Goal: Task Accomplishment & Management: Manage account settings

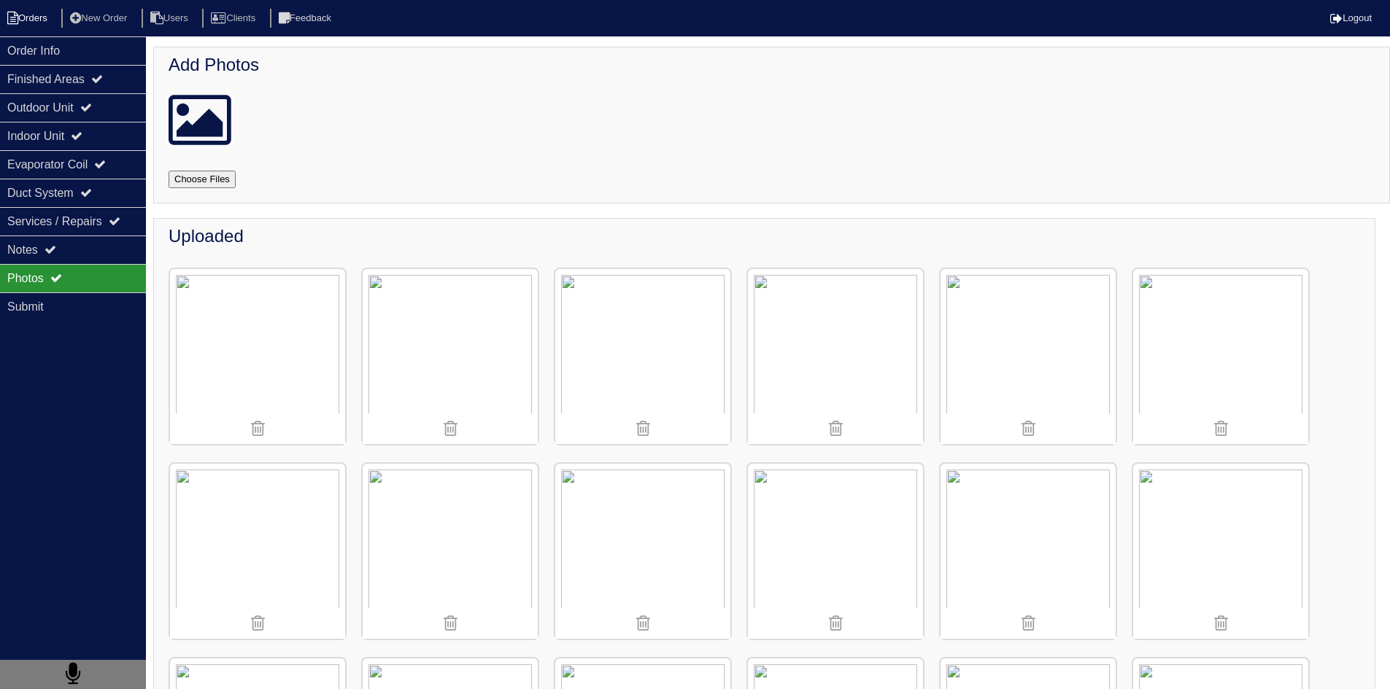
click at [51, 21] on li "Orders" at bounding box center [29, 19] width 59 height 20
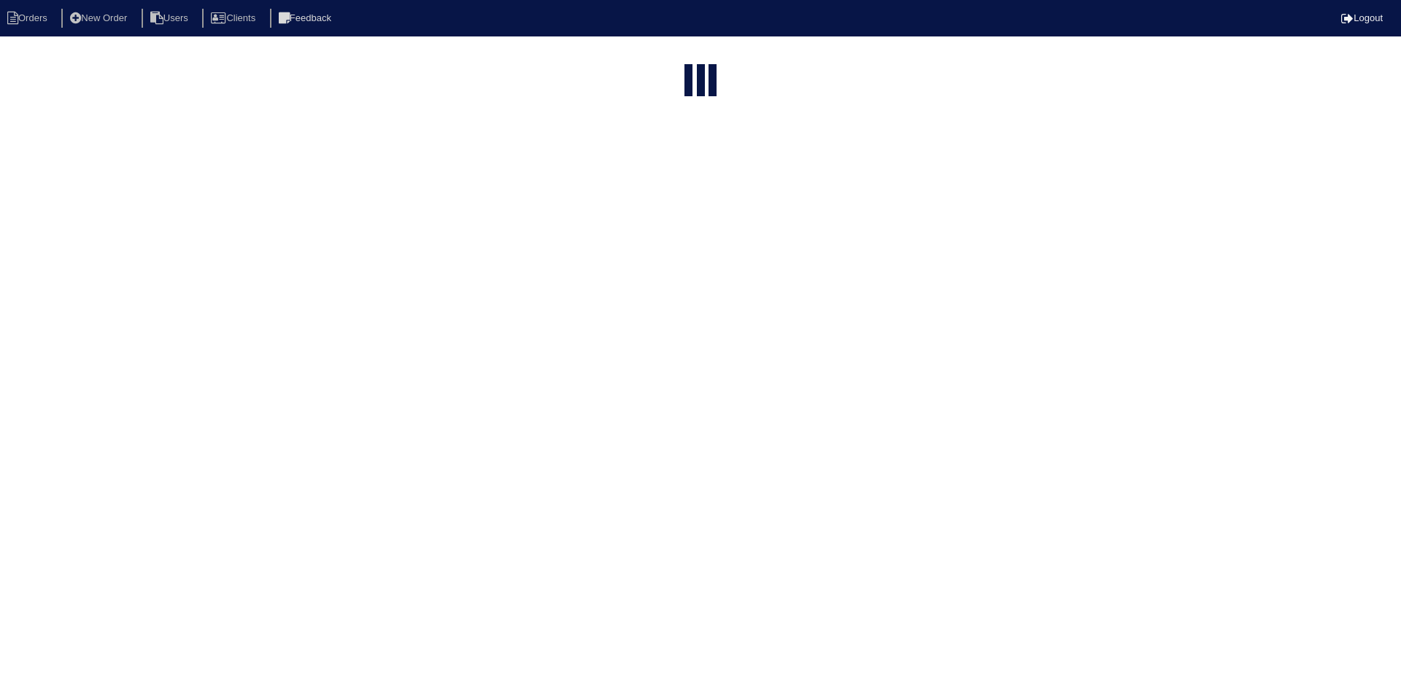
select select "15"
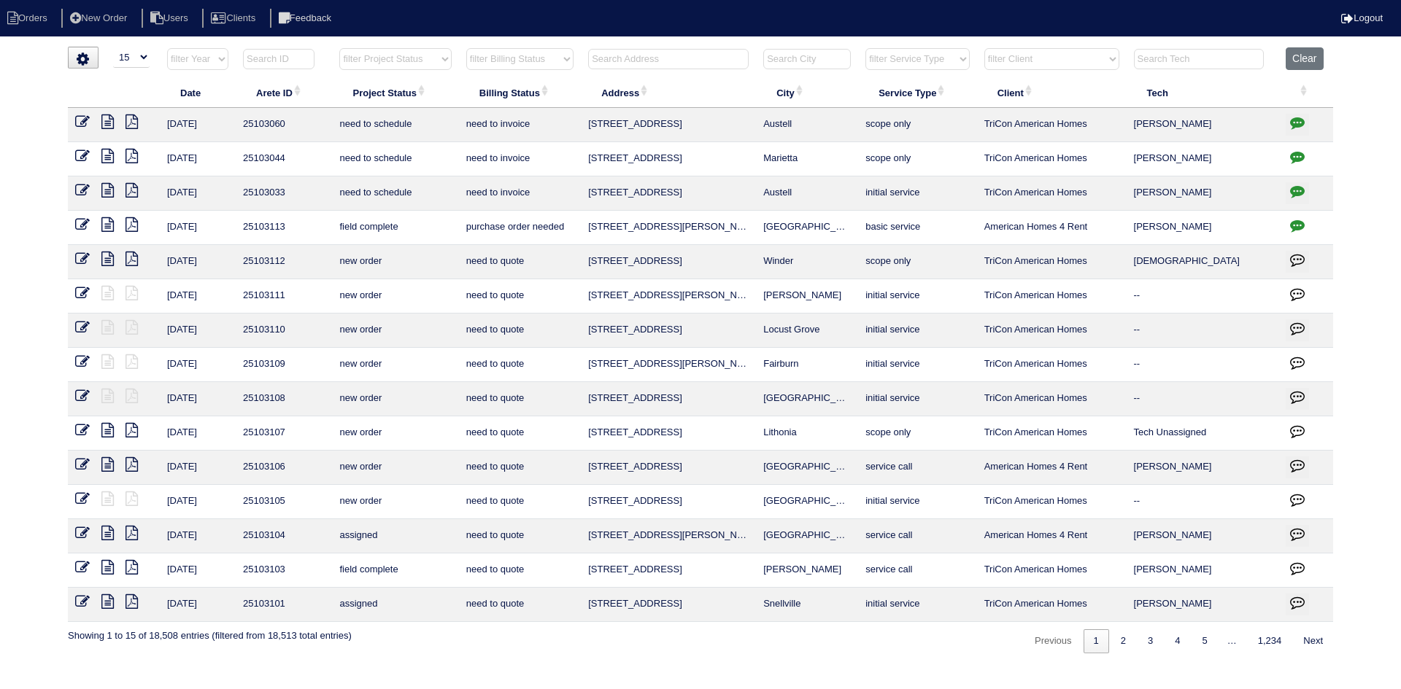
drag, startPoint x: 628, startPoint y: 57, endPoint x: 615, endPoint y: 57, distance: 13.1
click at [624, 57] on input "text" at bounding box center [668, 59] width 160 height 20
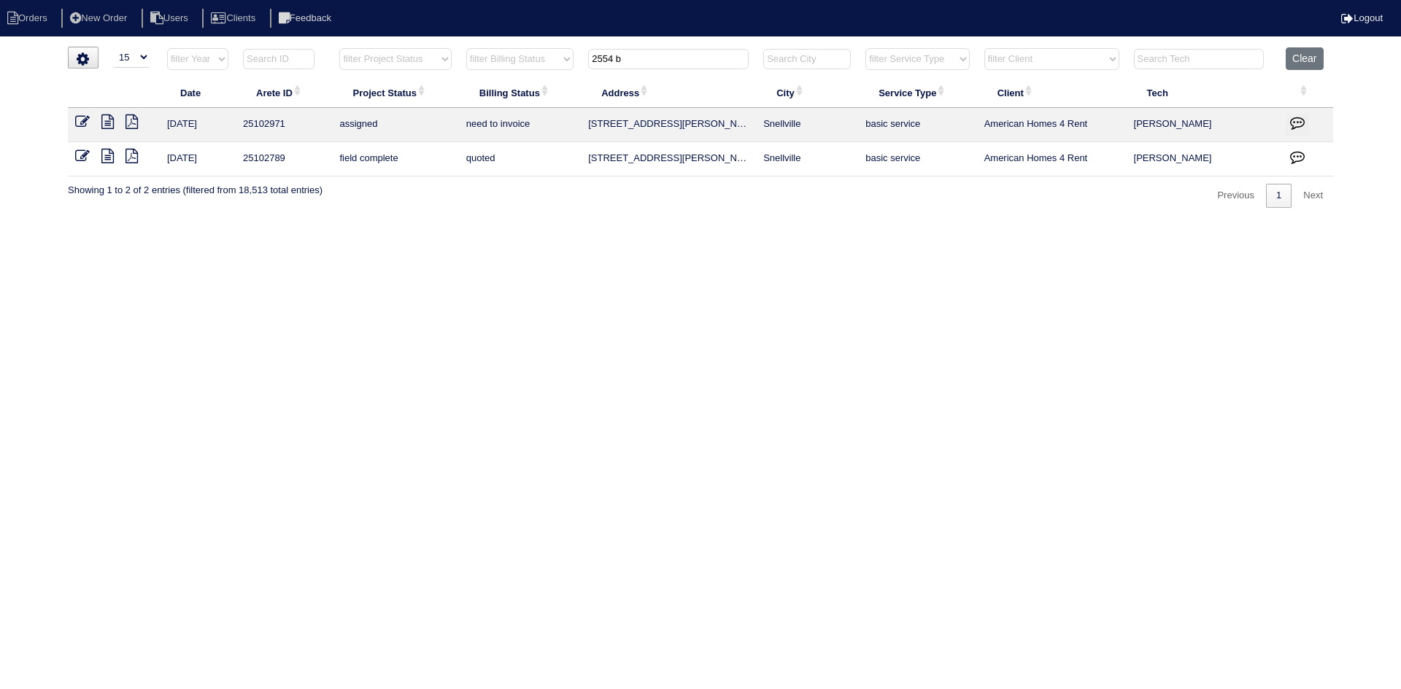
type input "2554 b"
click at [104, 123] on icon at bounding box center [107, 122] width 12 height 15
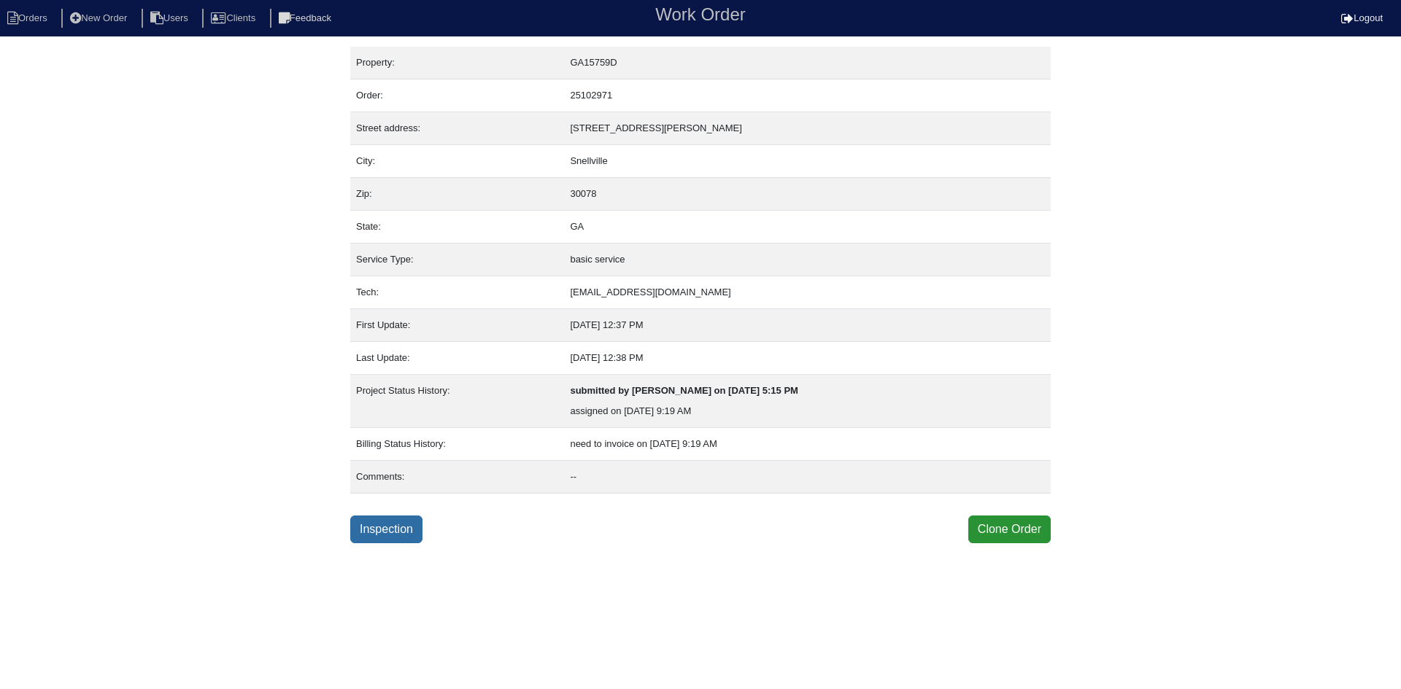
click at [382, 519] on link "Inspection" at bounding box center [386, 530] width 72 height 28
click at [395, 528] on link "Inspection" at bounding box center [386, 530] width 72 height 28
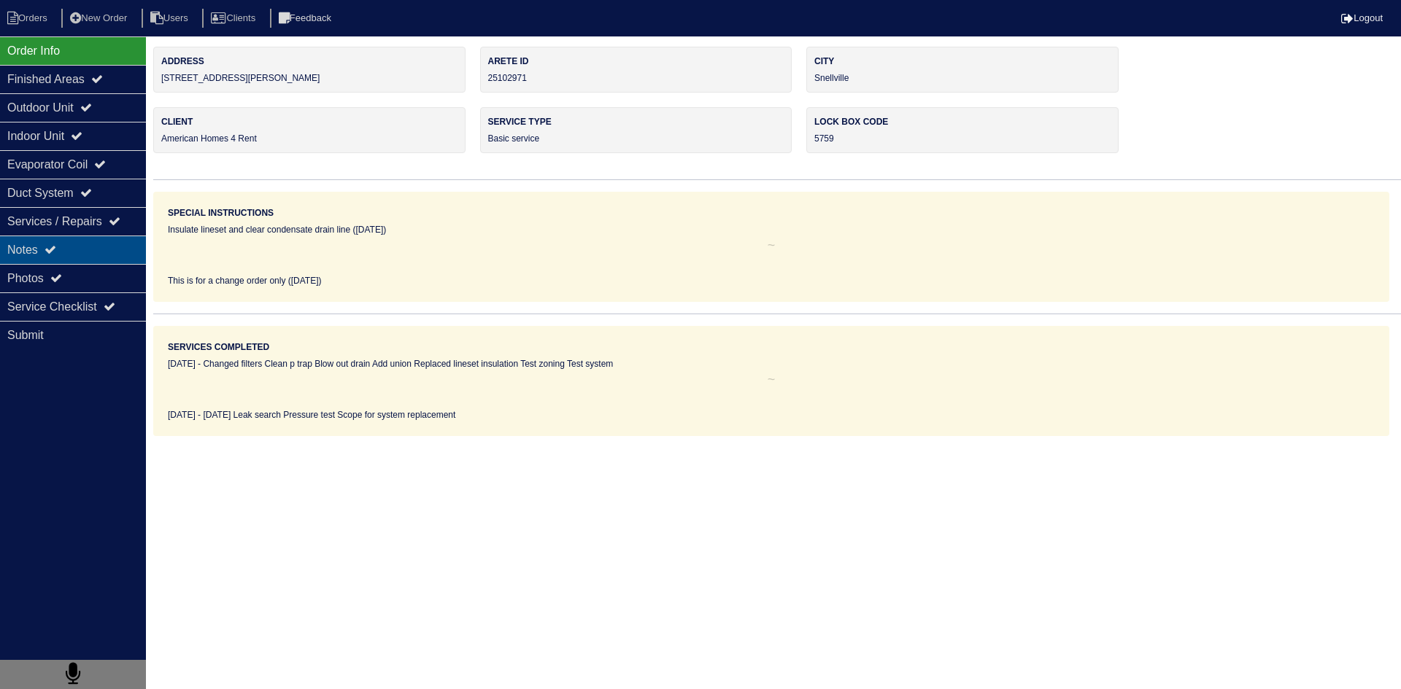
click at [85, 249] on div "Notes" at bounding box center [73, 250] width 146 height 28
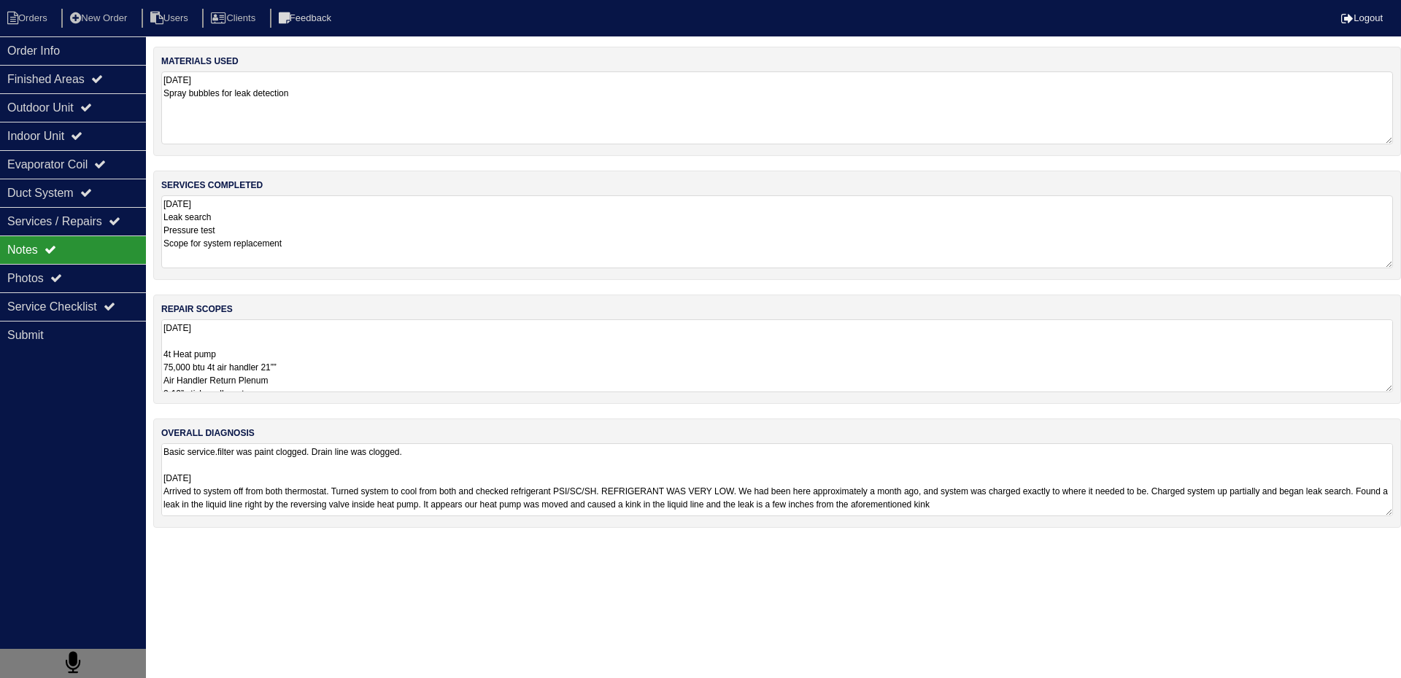
click at [353, 476] on textarea "Basic service.filter was paint clogged. Drain line was clogged. 8.22.25 Arrived…" at bounding box center [776, 479] width 1231 height 73
click at [75, 284] on div "Photos" at bounding box center [73, 278] width 146 height 28
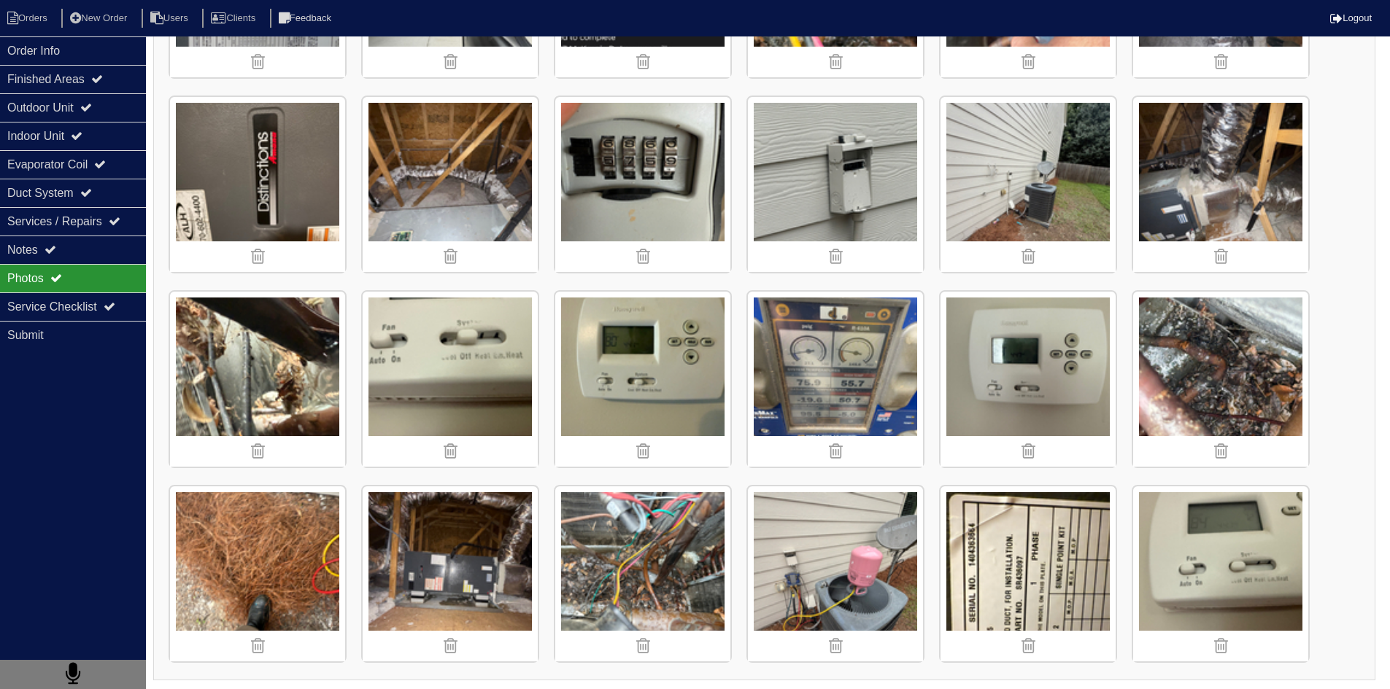
scroll to position [564, 0]
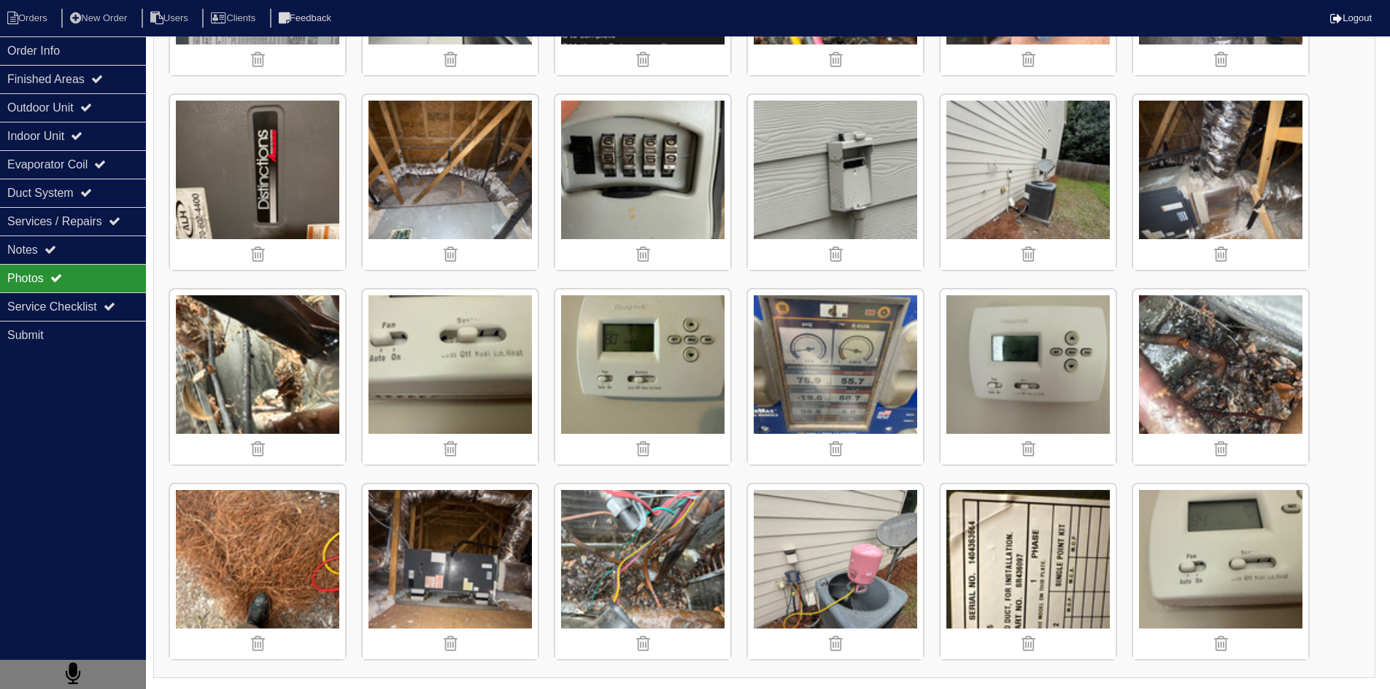
drag, startPoint x: 1342, startPoint y: 289, endPoint x: 1360, endPoint y: 317, distance: 33.2
click at [1346, 294] on div "Uploaded" at bounding box center [764, 166] width 1222 height 1024
click at [1249, 378] on img at bounding box center [1220, 377] width 175 height 175
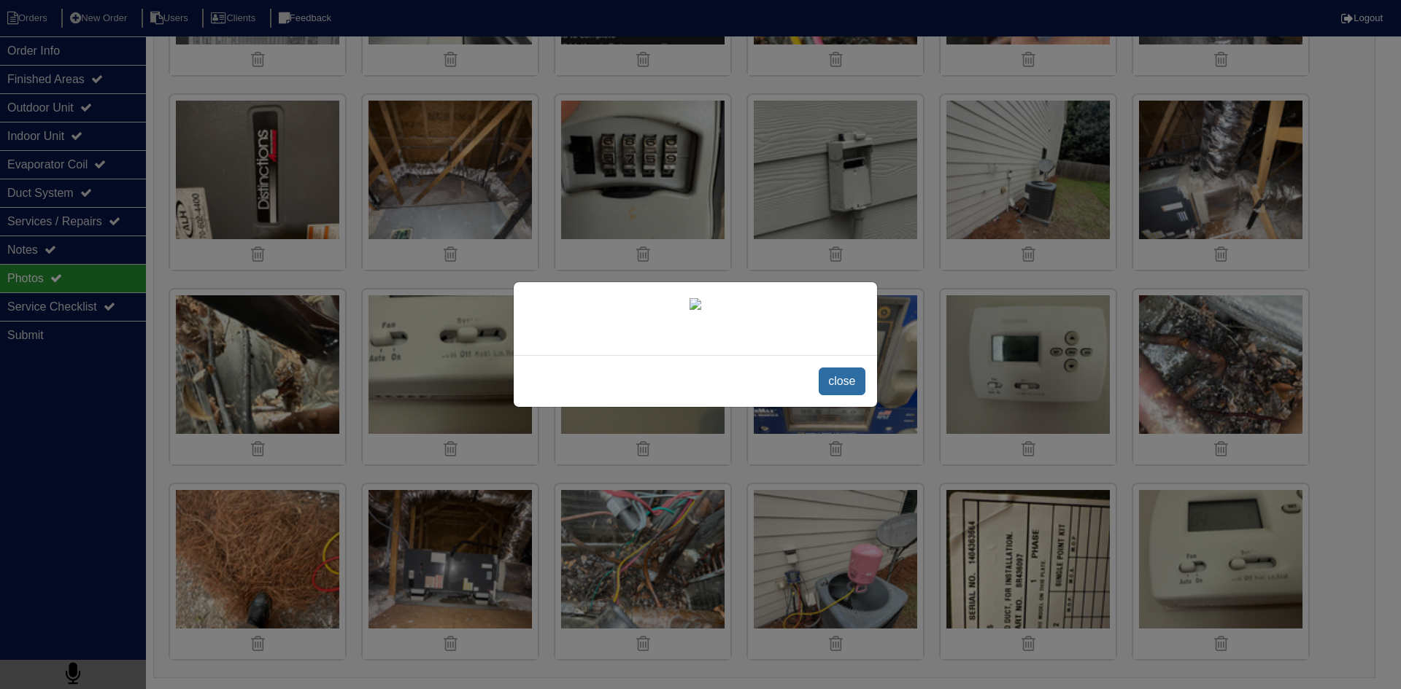
click at [837, 384] on span "close" at bounding box center [841, 382] width 46 height 28
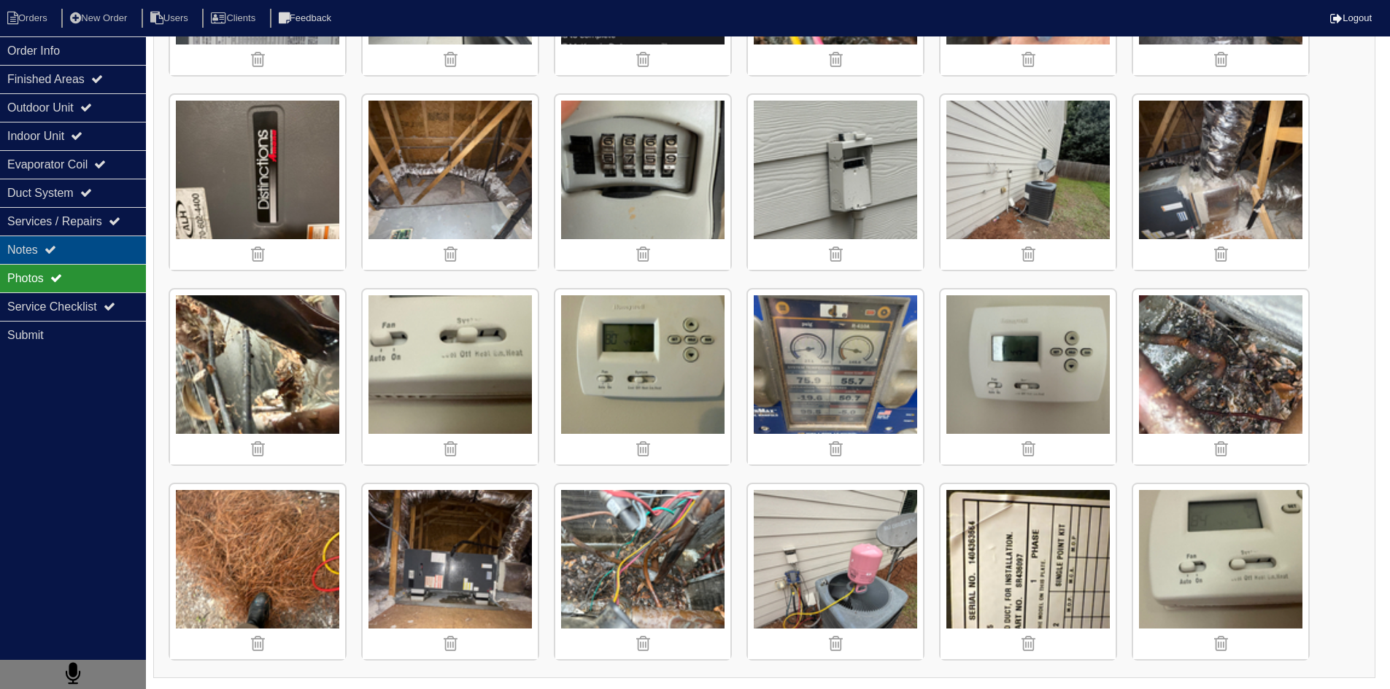
click at [109, 249] on div "Notes" at bounding box center [73, 250] width 146 height 28
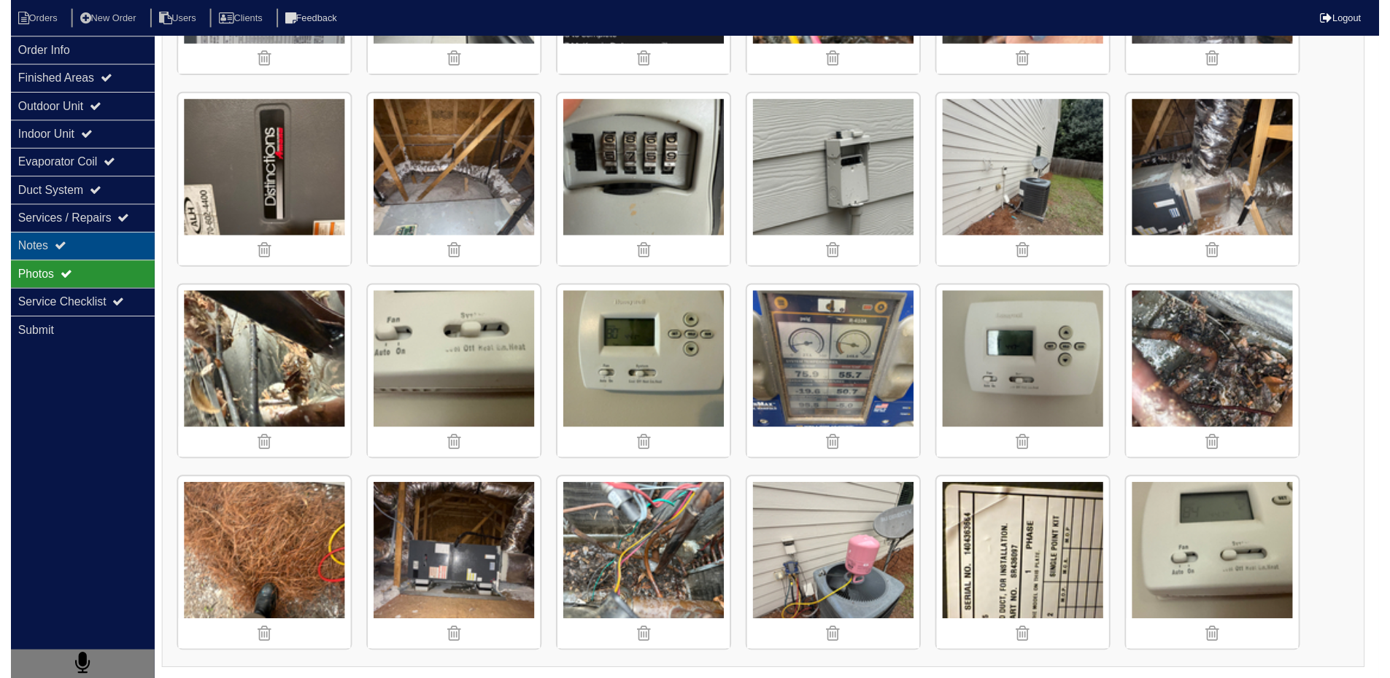
scroll to position [0, 0]
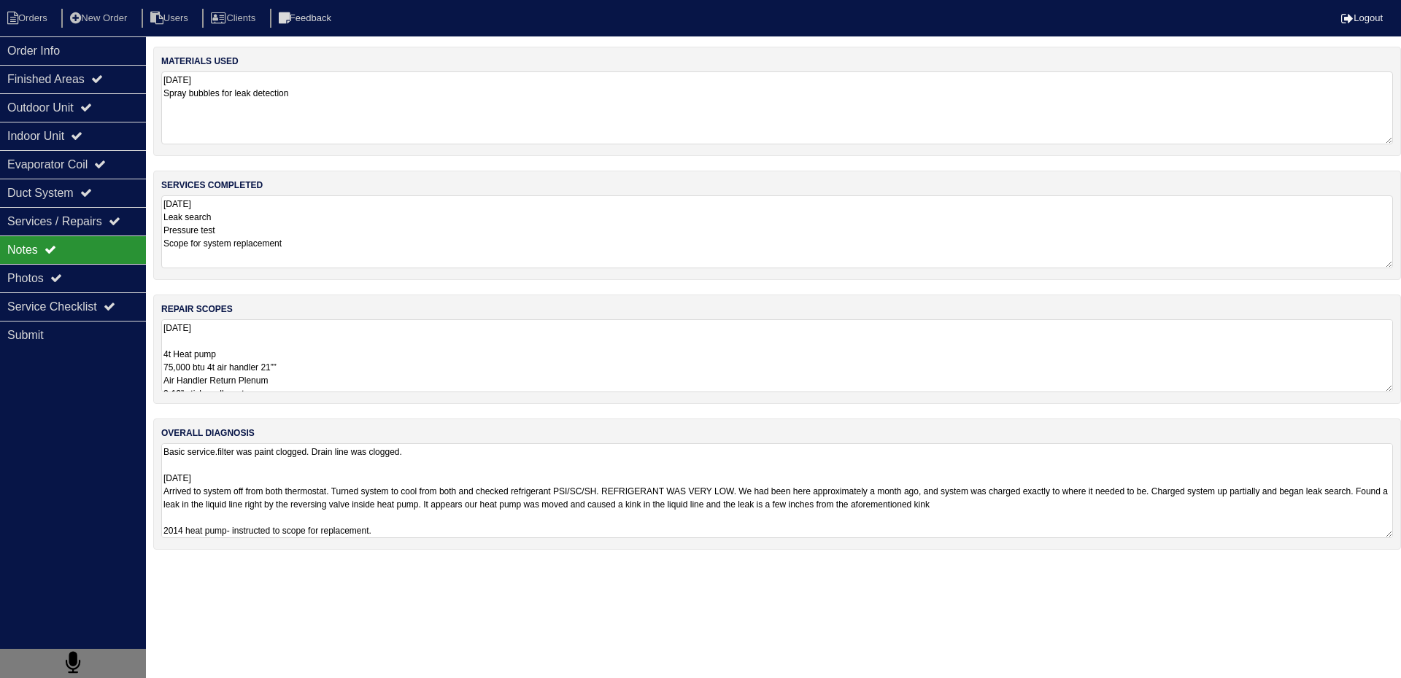
click at [293, 479] on textarea "Basic service.filter was paint clogged. Drain line was clogged. 8.22.25 Arrived…" at bounding box center [776, 490] width 1231 height 95
click at [519, 515] on textarea "Basic service.filter was paint clogged. Drain line was clogged. 8.22.25 Arrived…" at bounding box center [776, 490] width 1231 height 95
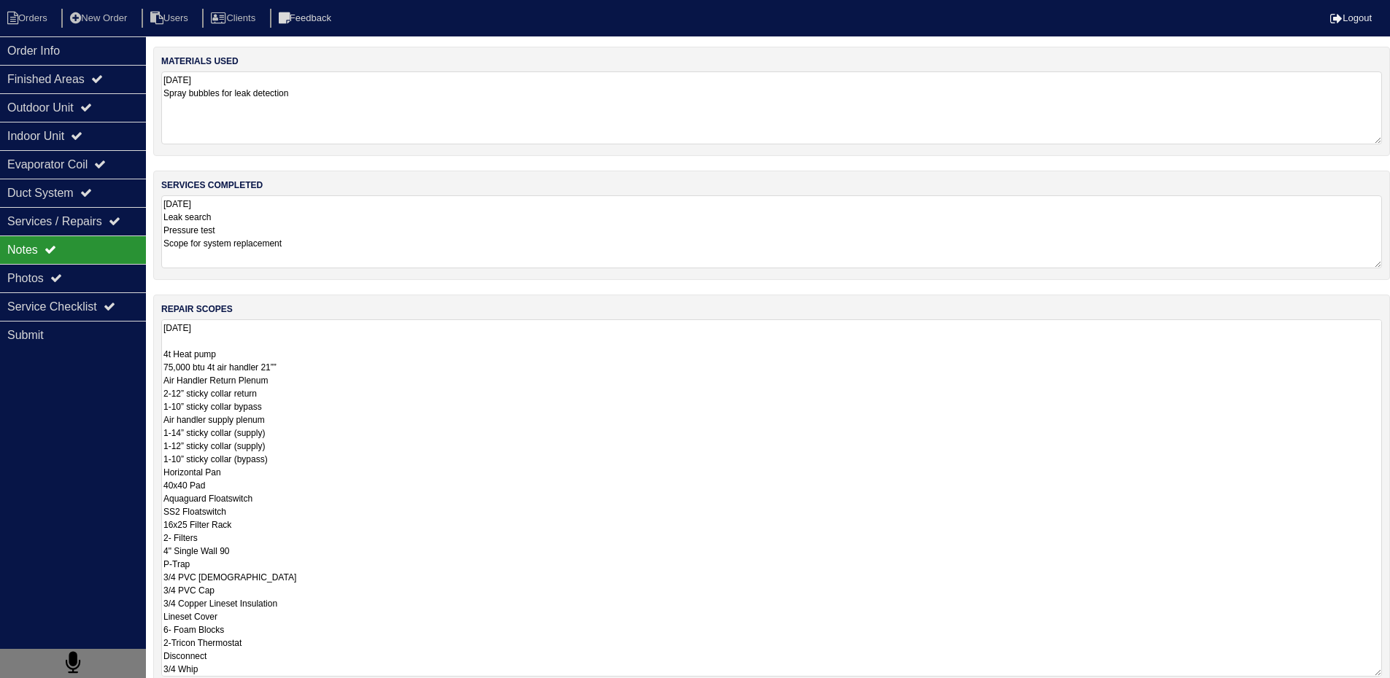
click at [741, 367] on textarea "8.22.25 4t Heat pump 75,000 btu 4t air handler 21”” Air Handler Return Plenum 2…" at bounding box center [771, 497] width 1220 height 357
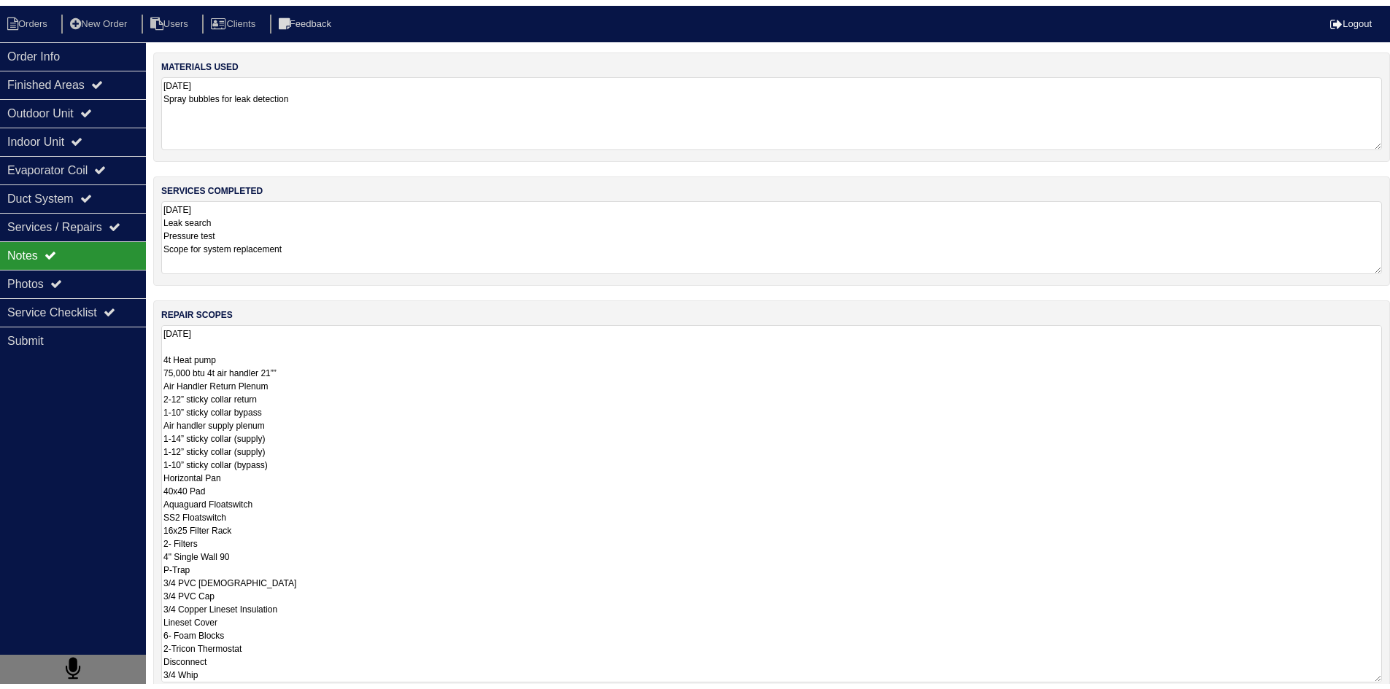
scroll to position [1, 0]
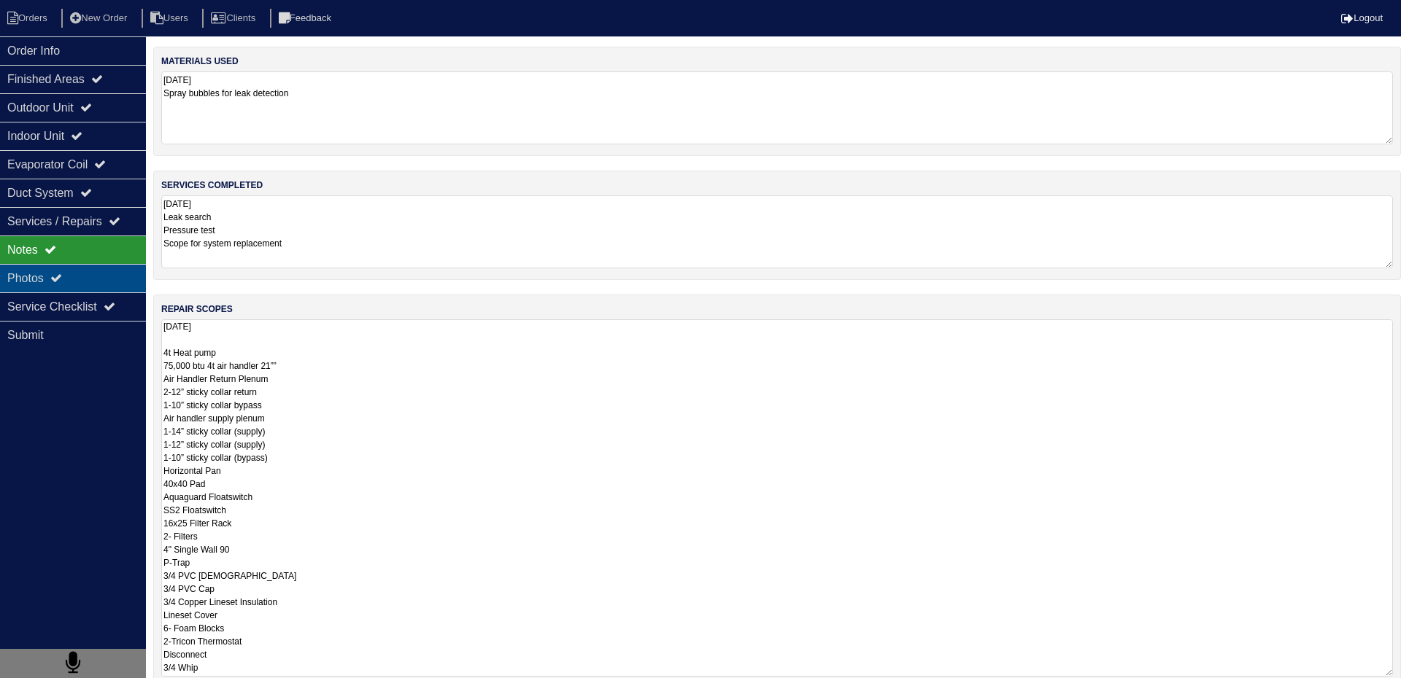
click at [105, 284] on div "Photos" at bounding box center [73, 278] width 146 height 28
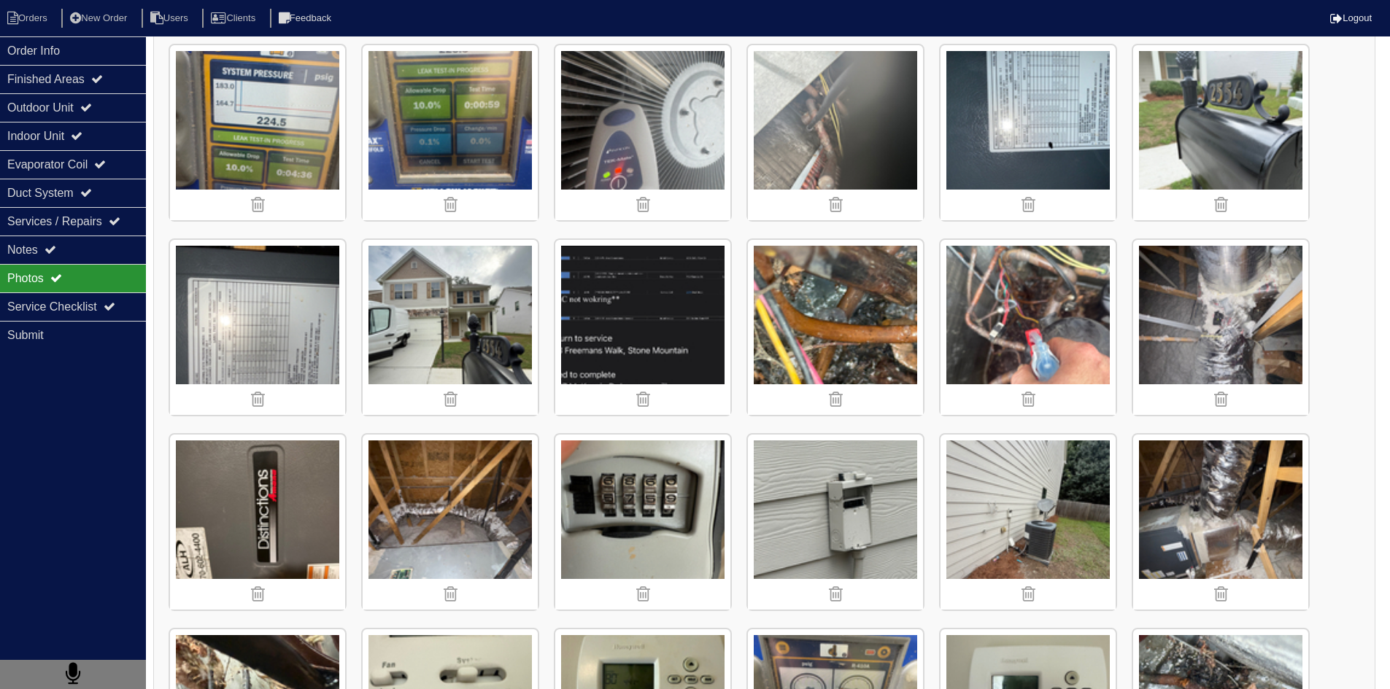
scroll to position [0, 0]
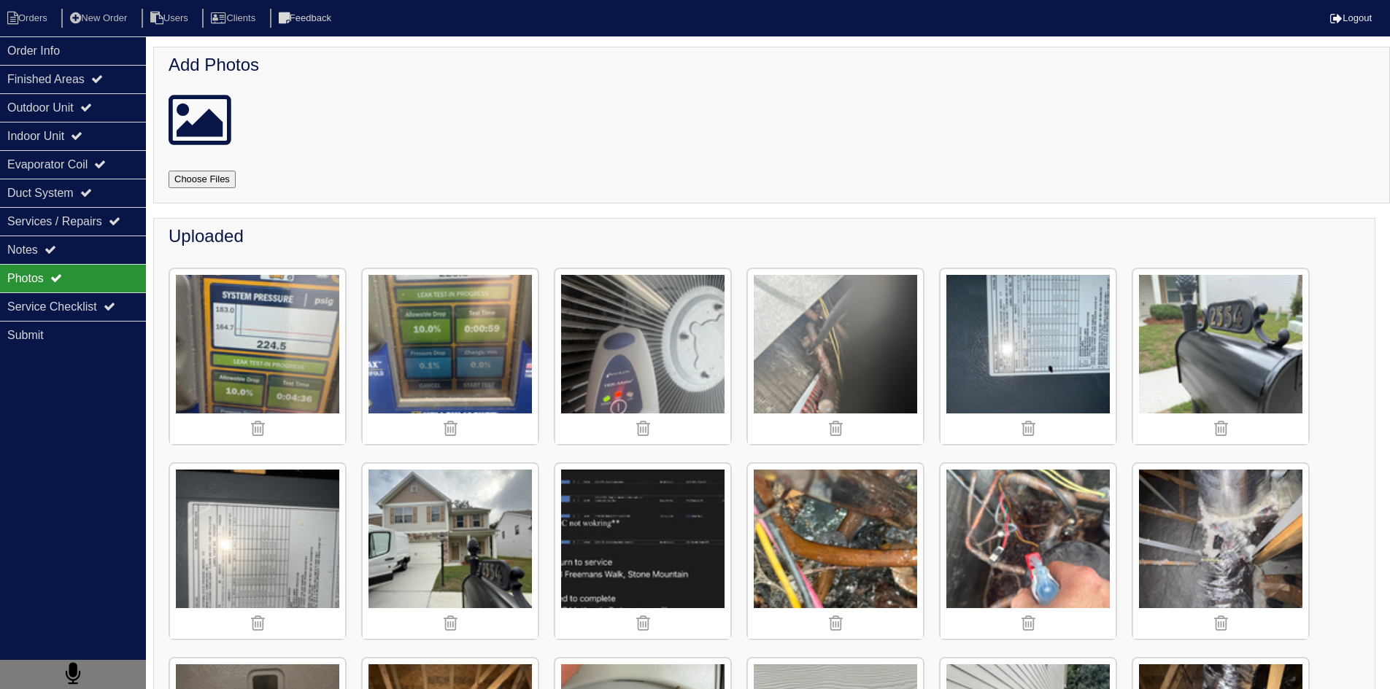
click at [1037, 542] on img at bounding box center [1027, 551] width 175 height 175
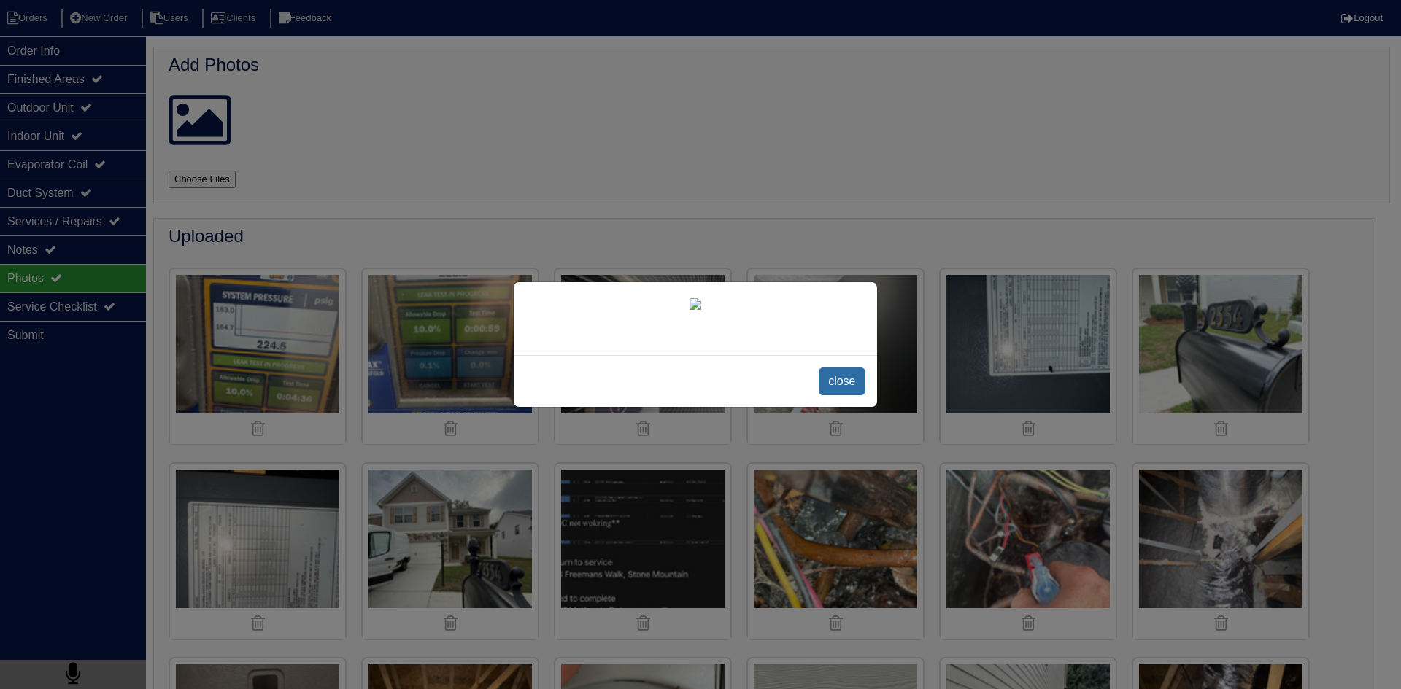
click at [856, 383] on span "close" at bounding box center [841, 382] width 46 height 28
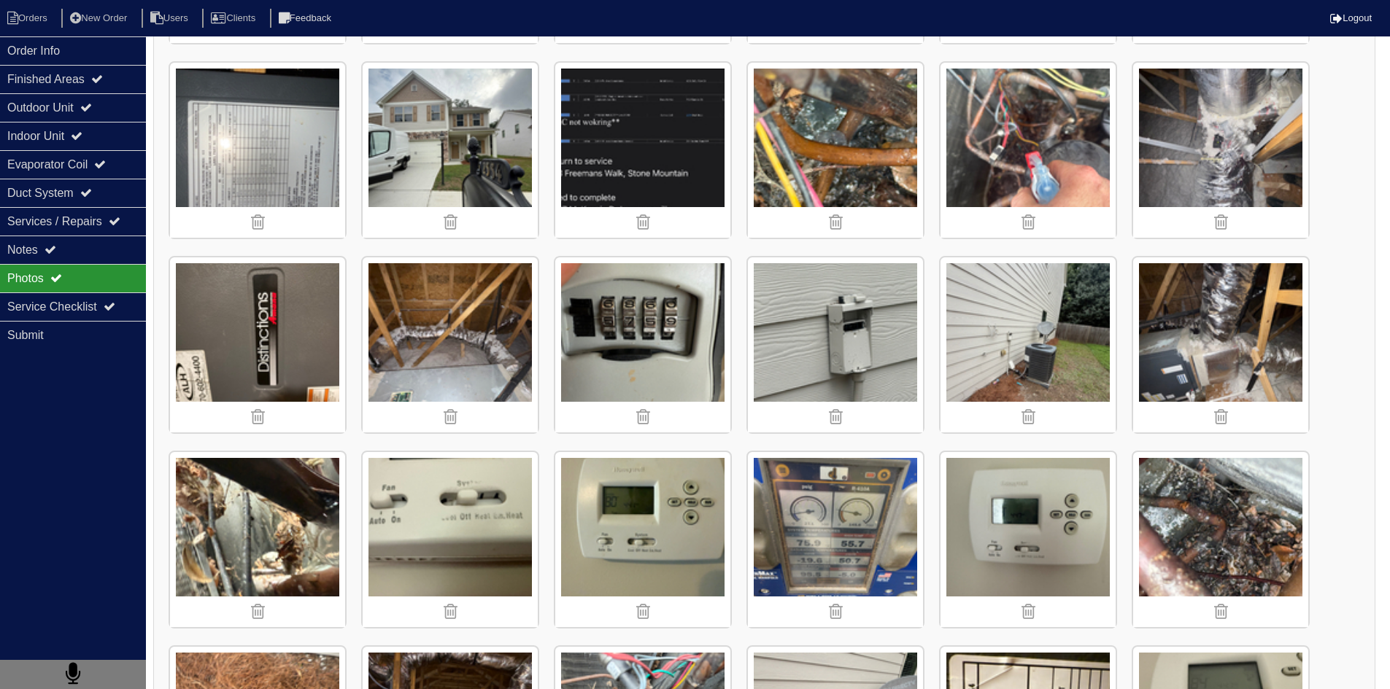
scroll to position [53, 0]
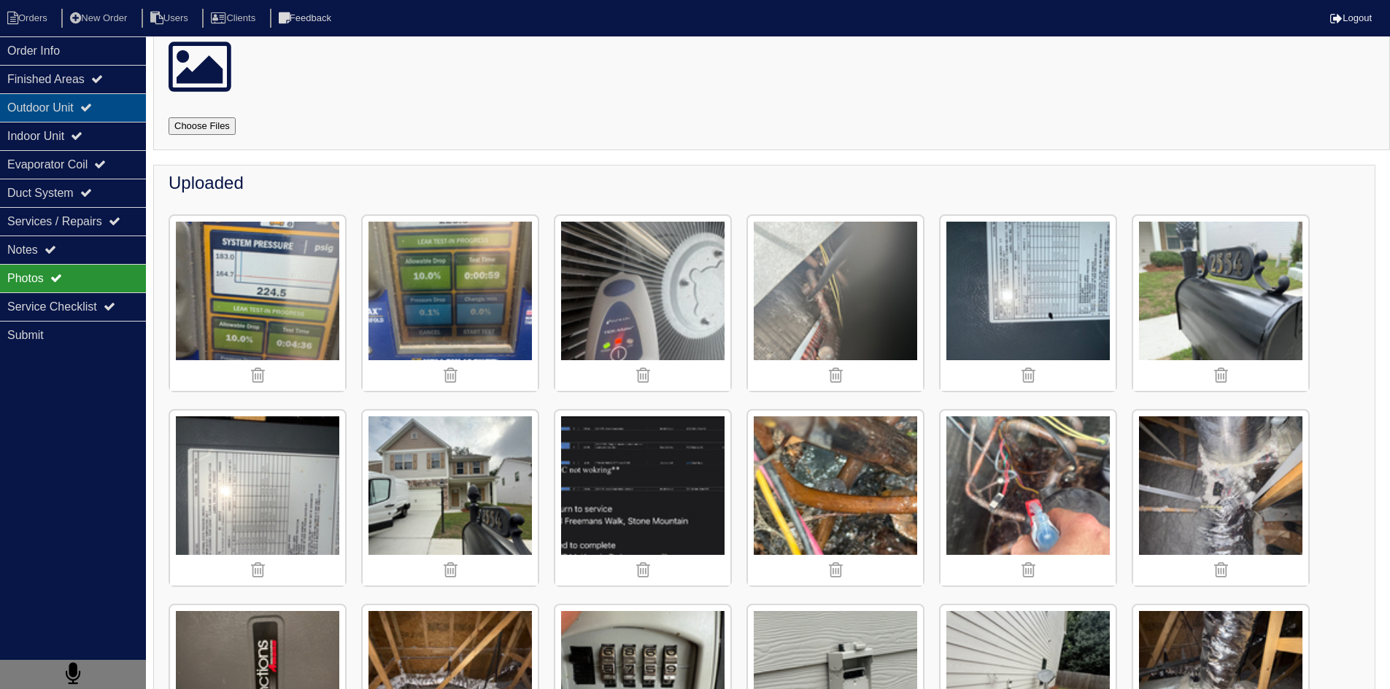
click at [39, 121] on div "Outdoor Unit" at bounding box center [73, 107] width 146 height 28
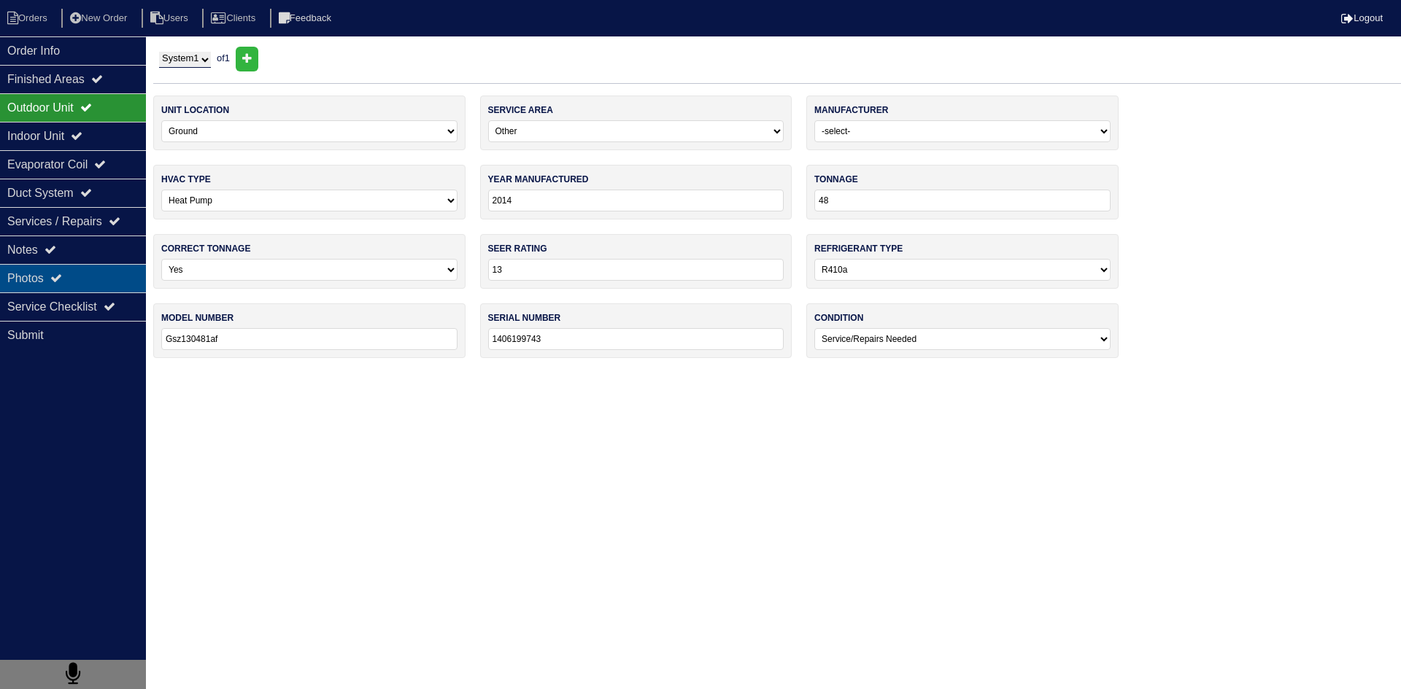
click at [119, 286] on div "Photos" at bounding box center [73, 278] width 146 height 28
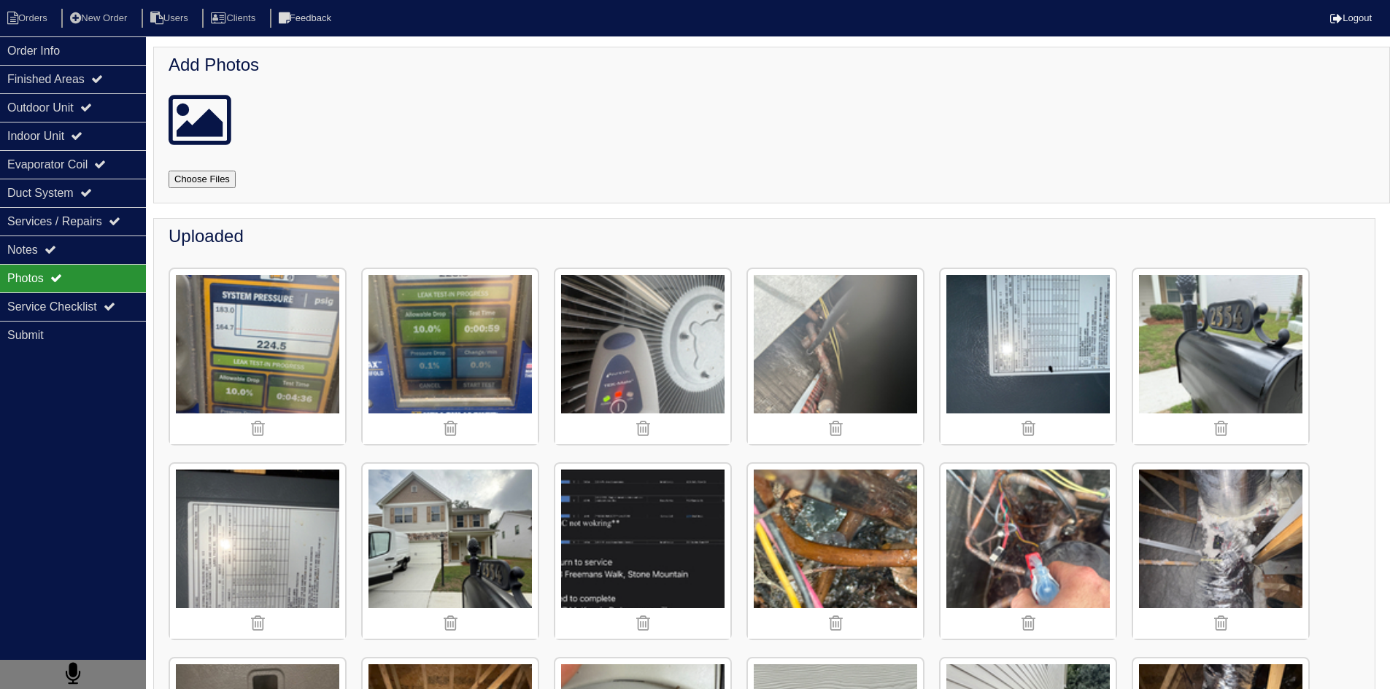
scroll to position [219, 0]
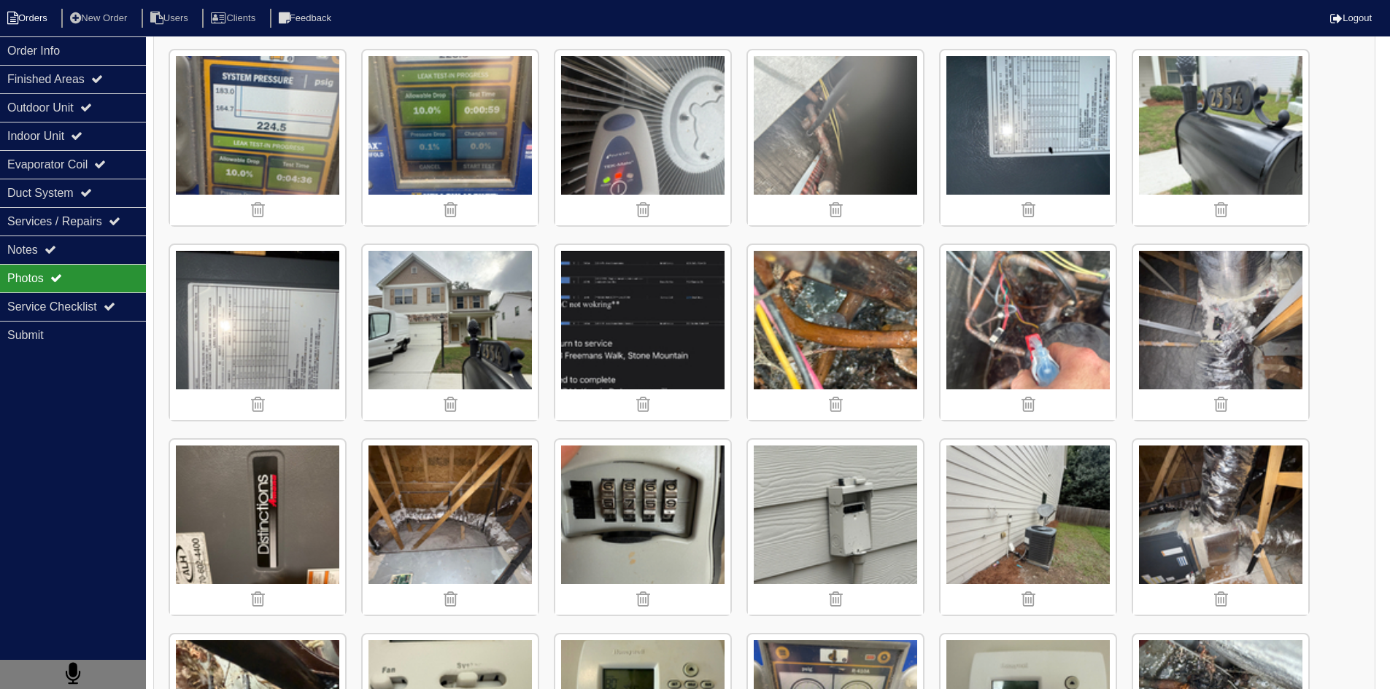
click at [36, 27] on li "Orders" at bounding box center [29, 19] width 59 height 20
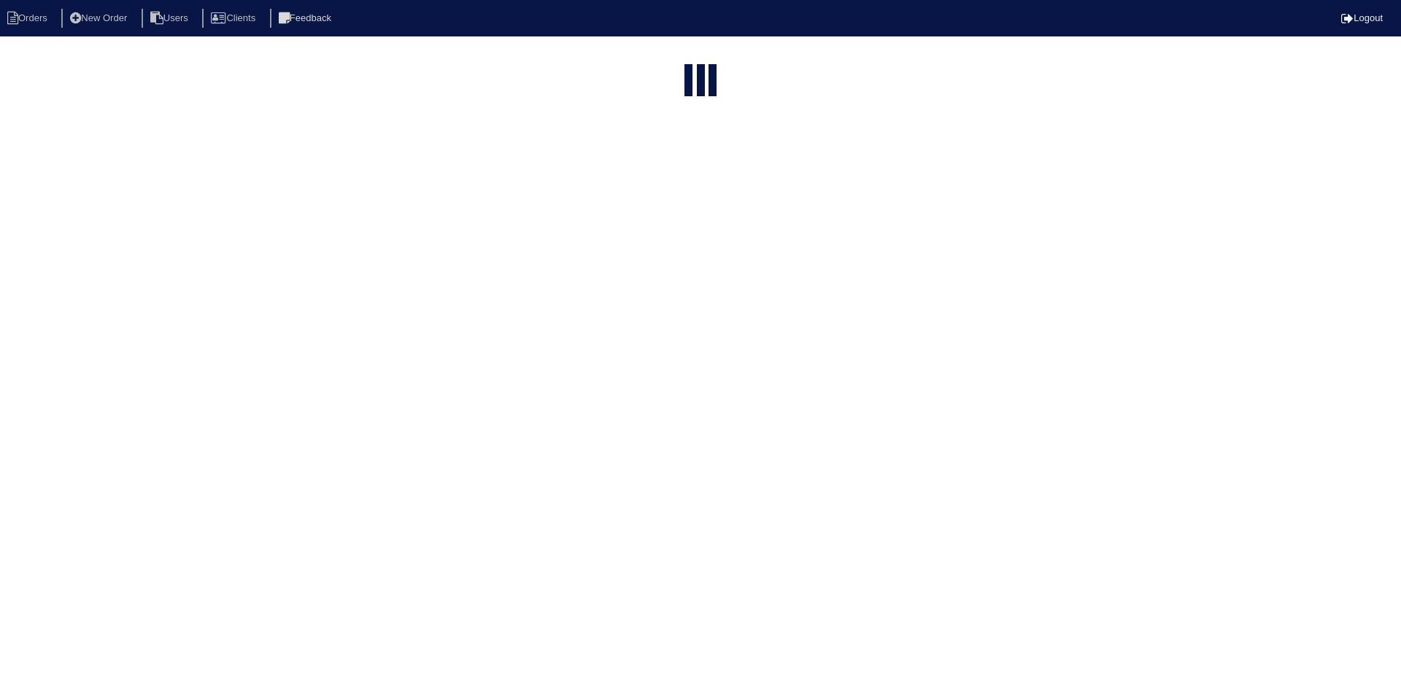
select select "15"
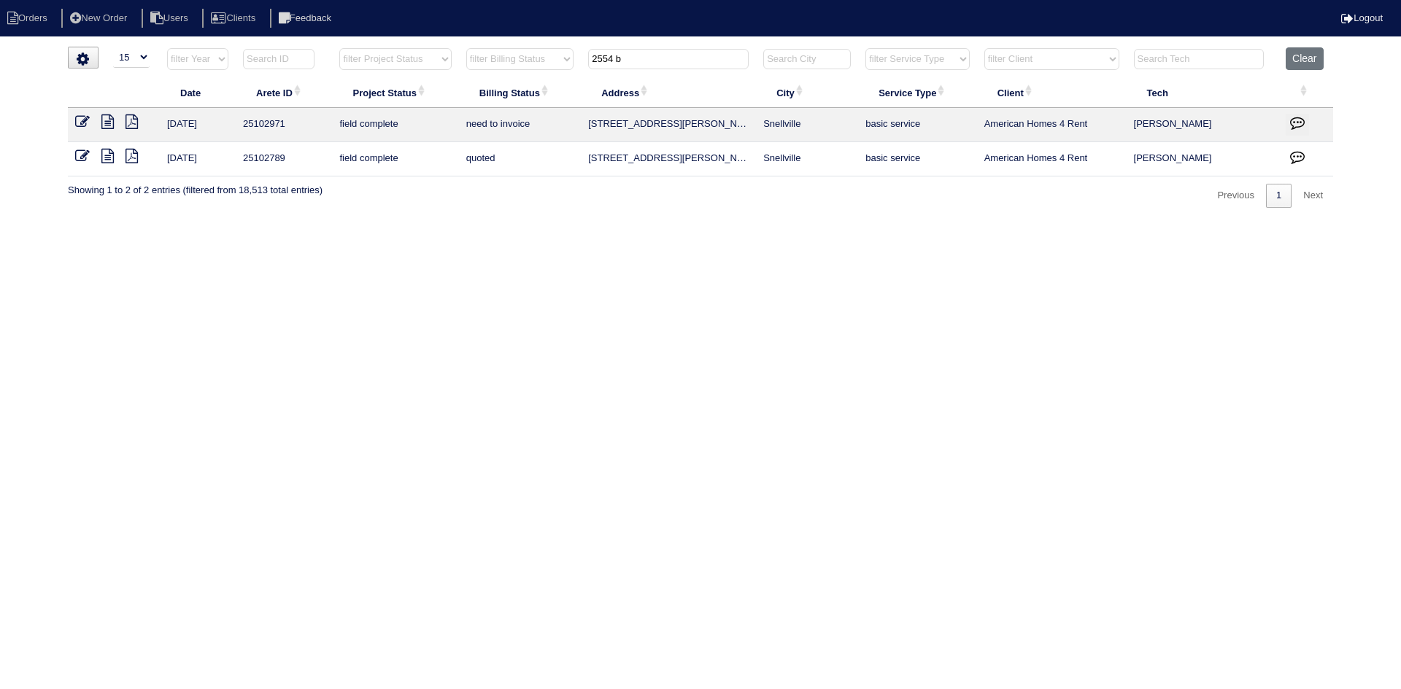
click at [686, 222] on html "Orders New Order Users Clients Feedback Logout Orders New Order Users Clients M…" at bounding box center [700, 111] width 1401 height 222
